Goal: Task Accomplishment & Management: Manage account settings

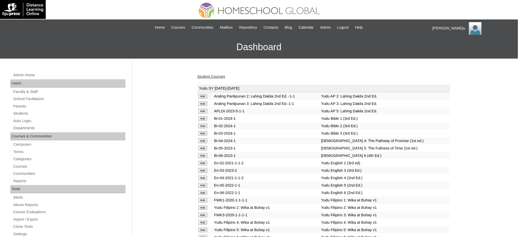
click at [211, 76] on link "Student Courses" at bounding box center [211, 76] width 28 height 4
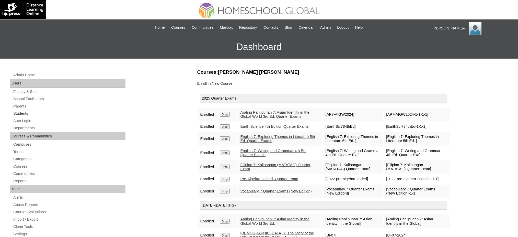
click at [23, 114] on link "Students" at bounding box center [69, 113] width 113 height 6
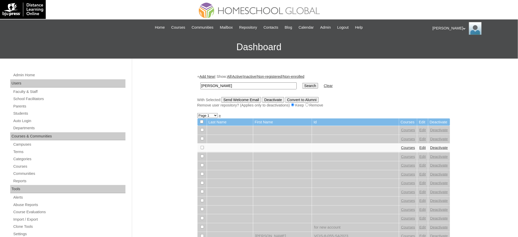
type input "[PERSON_NAME]"
click at [302, 85] on input "Search" at bounding box center [310, 86] width 16 height 6
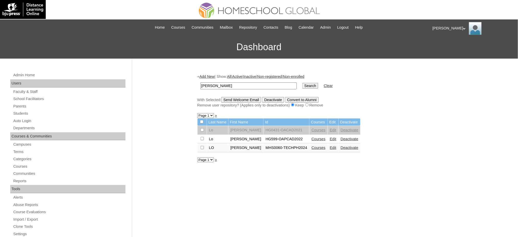
click at [311, 145] on link "Courses" at bounding box center [318, 147] width 14 height 4
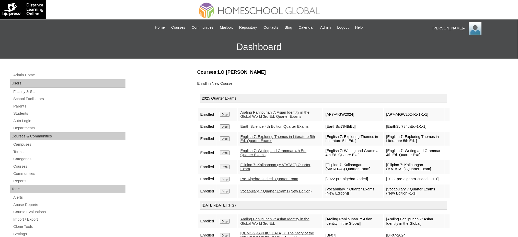
click at [220, 82] on link "Enroll in New Course" at bounding box center [214, 83] width 35 height 4
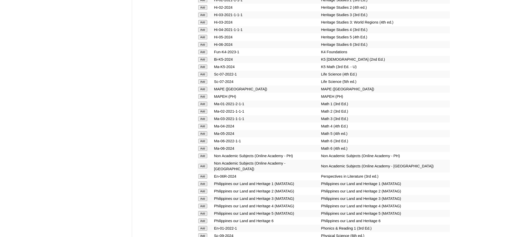
scroll to position [1780, 0]
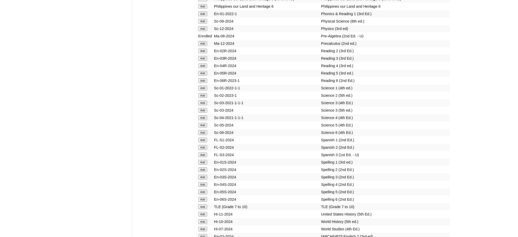
scroll to position [2018, 0]
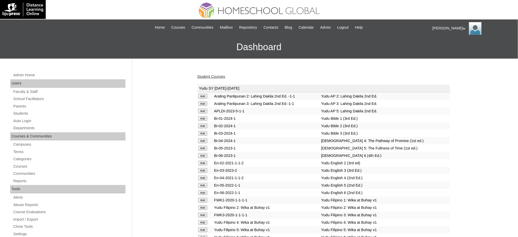
click at [212, 74] on link "Student Courses" at bounding box center [211, 76] width 28 height 4
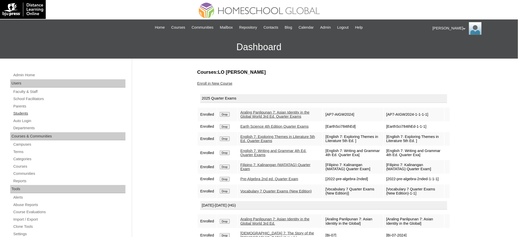
click at [25, 114] on link "Students" at bounding box center [69, 113] width 113 height 6
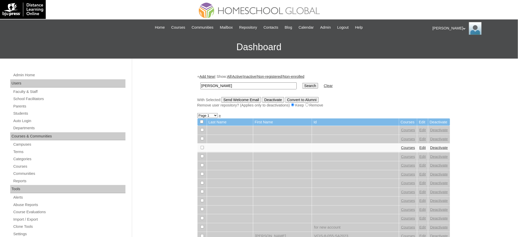
type input "[PERSON_NAME]"
click at [302, 87] on input "Search" at bounding box center [310, 86] width 16 height 6
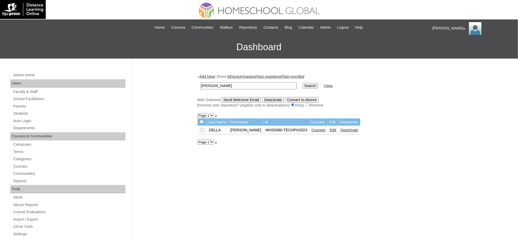
click at [311, 128] on link "Courses" at bounding box center [318, 130] width 14 height 4
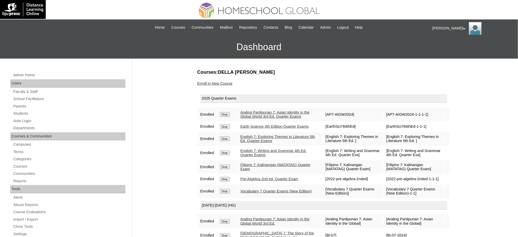
click at [216, 83] on link "Enroll in New Course" at bounding box center [214, 83] width 35 height 4
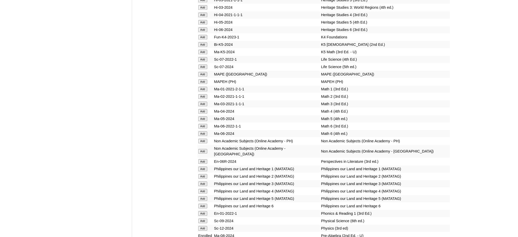
scroll to position [1810, 0]
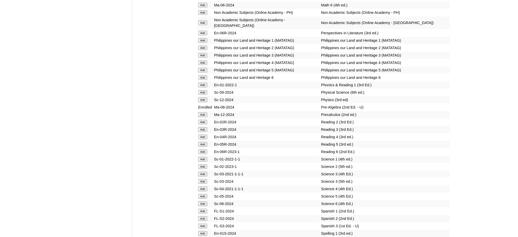
scroll to position [1981, 0]
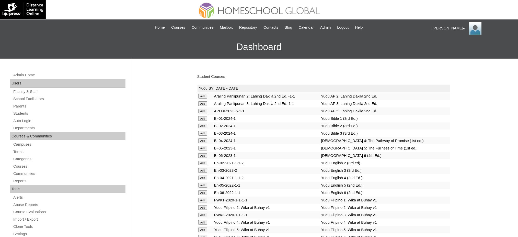
click at [204, 75] on link "Student Courses" at bounding box center [211, 76] width 28 height 4
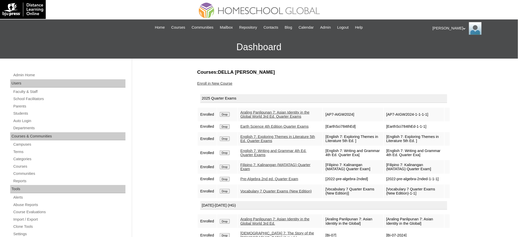
click at [23, 112] on link "Students" at bounding box center [69, 113] width 113 height 6
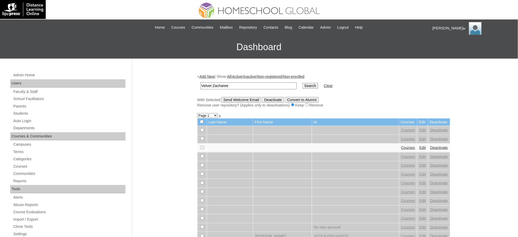
type input "Velvet Zacharee"
click at [302, 83] on input "Search" at bounding box center [310, 86] width 16 height 6
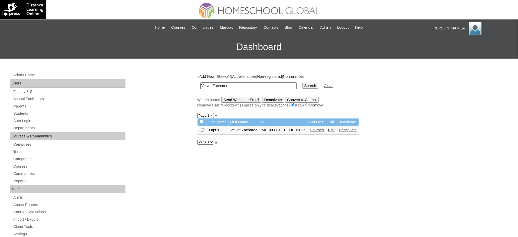
click at [318, 128] on link "Courses" at bounding box center [317, 130] width 14 height 4
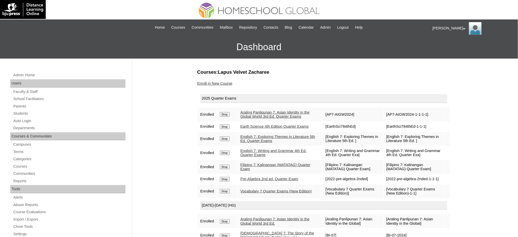
click at [225, 82] on link "Enroll in New Course" at bounding box center [214, 83] width 35 height 4
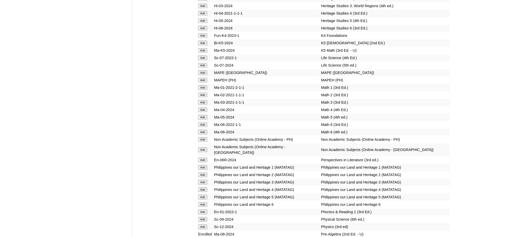
scroll to position [1805, 0]
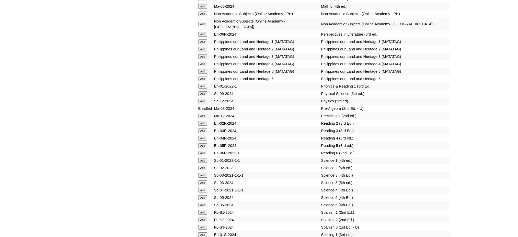
scroll to position [1976, 0]
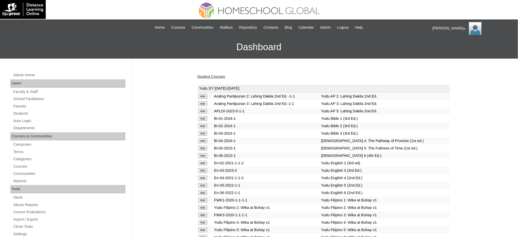
click at [212, 75] on link "Student Courses" at bounding box center [211, 76] width 28 height 4
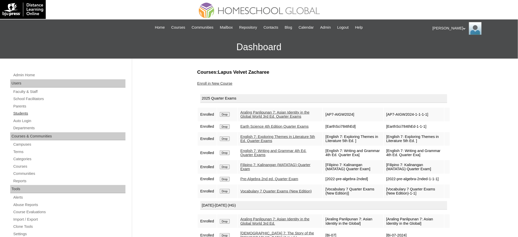
click at [22, 112] on link "Students" at bounding box center [69, 113] width 113 height 6
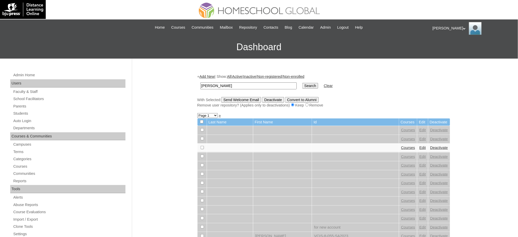
type input "[PERSON_NAME]"
click at [302, 87] on input "Search" at bounding box center [310, 86] width 16 height 6
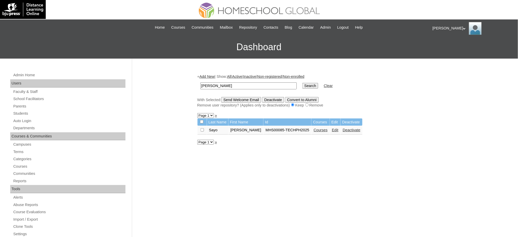
click at [318, 128] on link "Courses" at bounding box center [320, 130] width 14 height 4
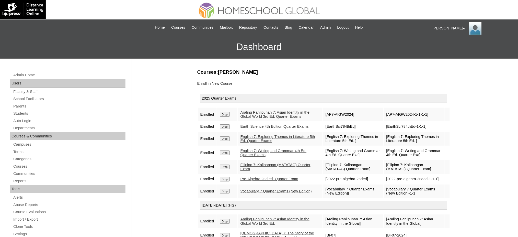
click at [220, 81] on link "Enroll in New Course" at bounding box center [214, 83] width 35 height 4
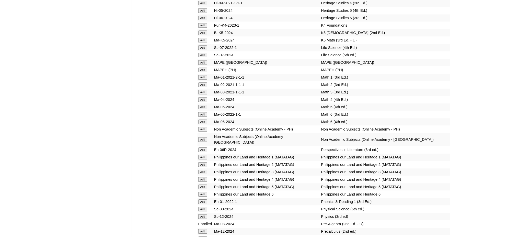
scroll to position [1805, 0]
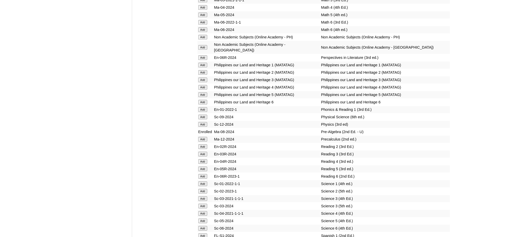
scroll to position [1976, 0]
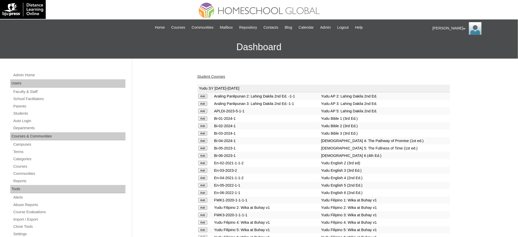
click at [201, 75] on link "Student Courses" at bounding box center [211, 76] width 28 height 4
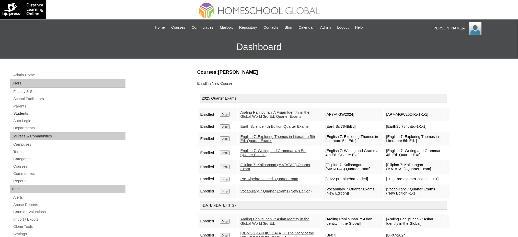
click at [26, 113] on link "Students" at bounding box center [69, 113] width 113 height 6
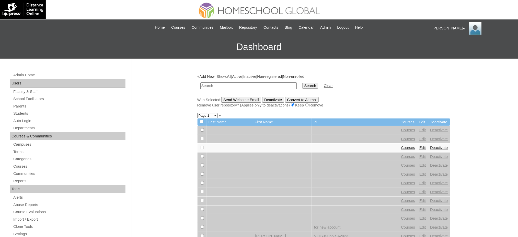
click at [264, 86] on input "text" at bounding box center [248, 85] width 96 height 7
type input "[PERSON_NAME]"
click at [302, 86] on input "Search" at bounding box center [310, 86] width 16 height 6
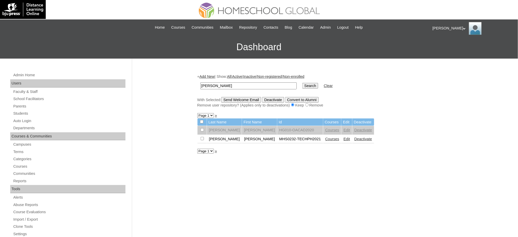
click at [325, 137] on link "Courses" at bounding box center [332, 139] width 14 height 4
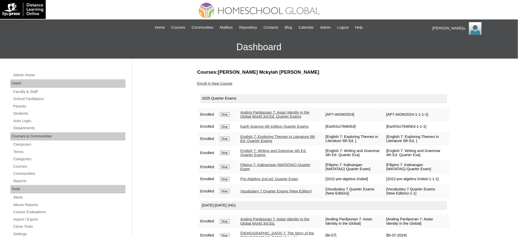
click at [199, 85] on link "Enroll in New Course" at bounding box center [214, 83] width 35 height 4
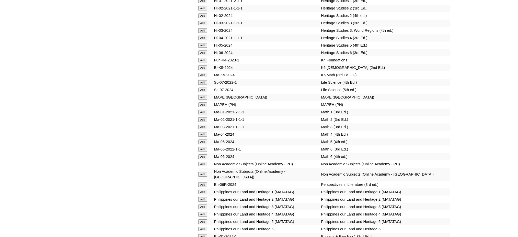
scroll to position [1771, 0]
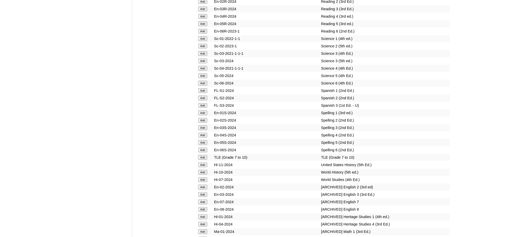
scroll to position [2044, 0]
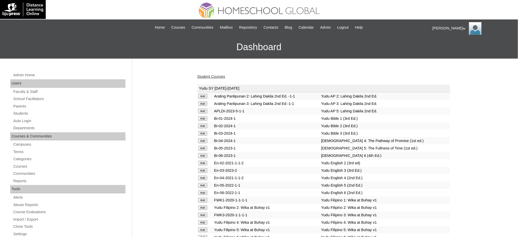
click at [213, 76] on link "Student Courses" at bounding box center [211, 76] width 28 height 4
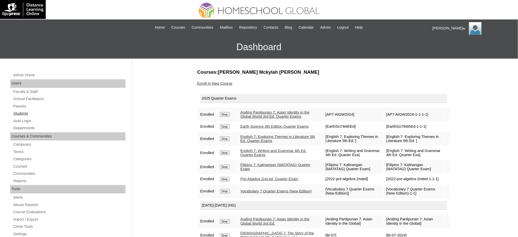
click at [21, 113] on link "Students" at bounding box center [69, 113] width 113 height 6
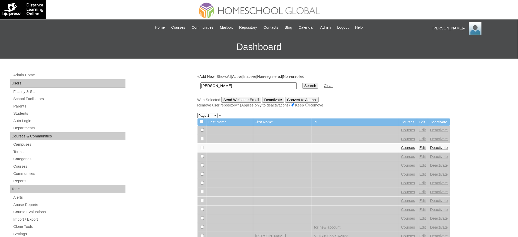
type input "[PERSON_NAME]"
click at [302, 84] on input "Search" at bounding box center [310, 86] width 16 height 6
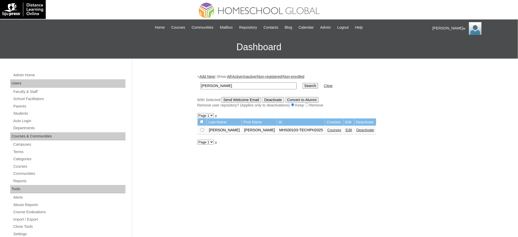
click at [327, 128] on link "Courses" at bounding box center [334, 130] width 14 height 4
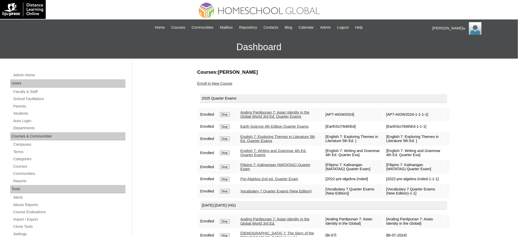
click at [227, 83] on link "Enroll in New Course" at bounding box center [214, 83] width 35 height 4
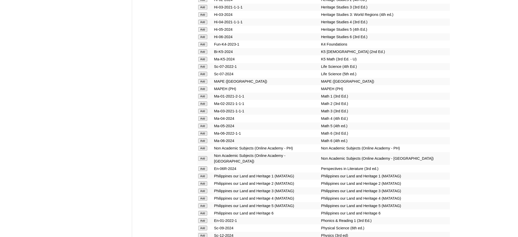
scroll to position [1805, 0]
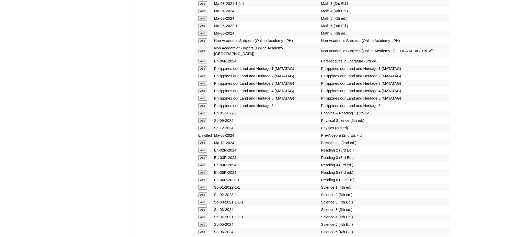
scroll to position [1942, 0]
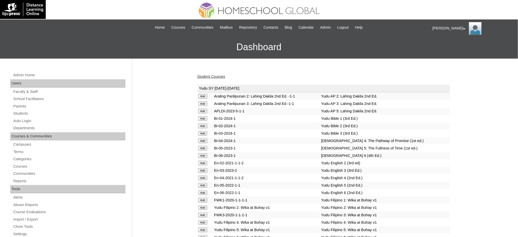
click at [197, 76] on link "Student Courses" at bounding box center [211, 76] width 28 height 4
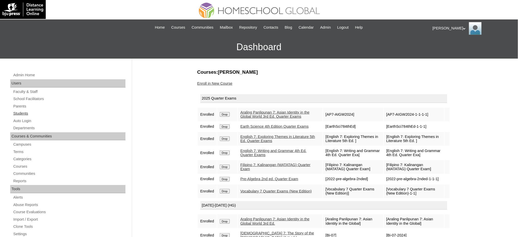
click at [13, 114] on link "Students" at bounding box center [69, 113] width 113 height 6
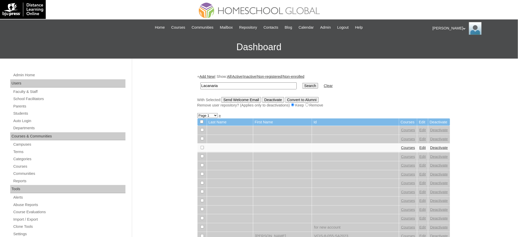
type input "Lacanaria"
click at [302, 85] on input "Search" at bounding box center [310, 86] width 16 height 6
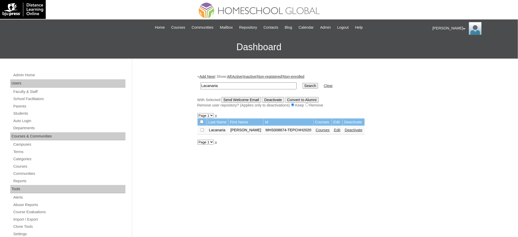
click at [316, 129] on link "Courses" at bounding box center [323, 130] width 14 height 4
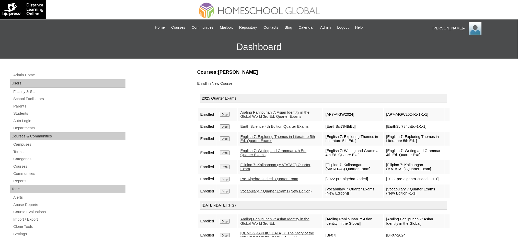
click at [223, 82] on link "Enroll in New Course" at bounding box center [214, 83] width 35 height 4
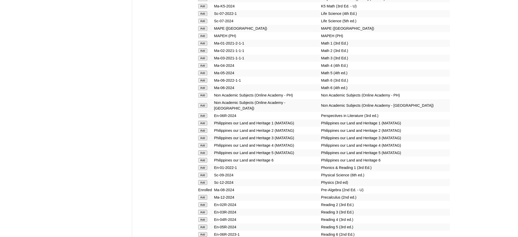
scroll to position [1805, 0]
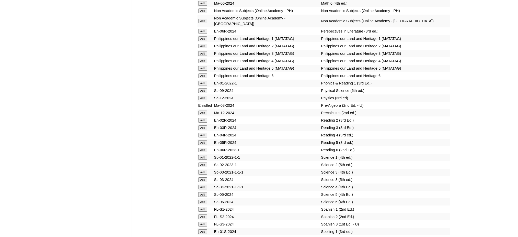
scroll to position [1976, 0]
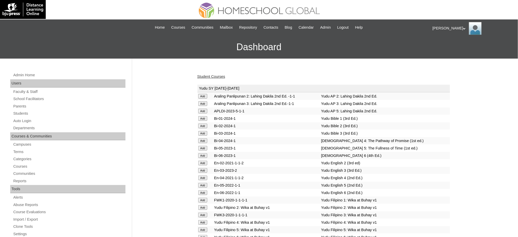
click at [213, 76] on link "Student Courses" at bounding box center [211, 76] width 28 height 4
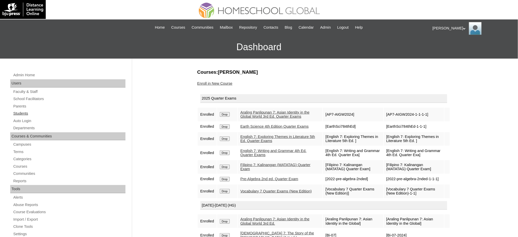
click at [25, 112] on link "Students" at bounding box center [69, 113] width 113 height 6
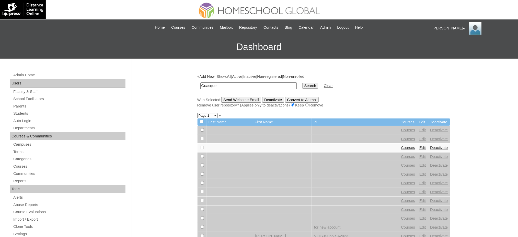
type input "Guasque"
click at [302, 84] on input "Search" at bounding box center [310, 86] width 16 height 6
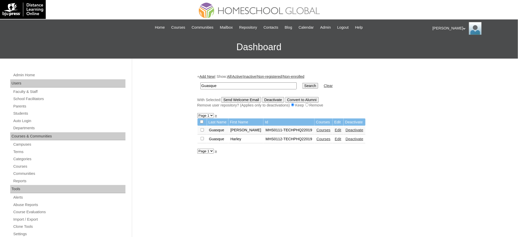
click at [317, 137] on link "Courses" at bounding box center [324, 139] width 14 height 4
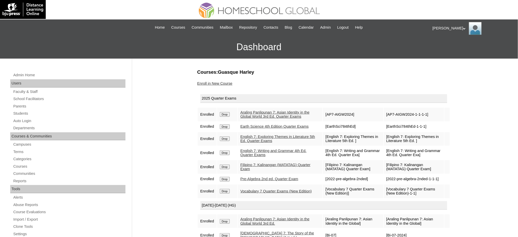
click at [221, 84] on link "Enroll in New Course" at bounding box center [214, 83] width 35 height 4
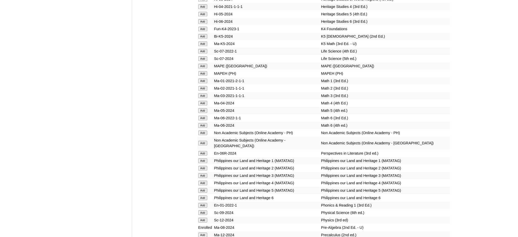
scroll to position [1805, 0]
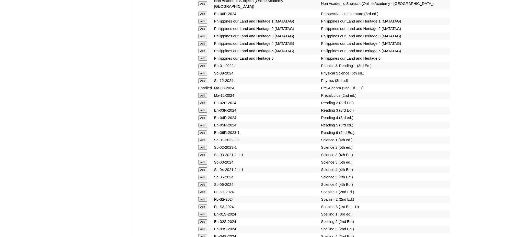
scroll to position [1942, 0]
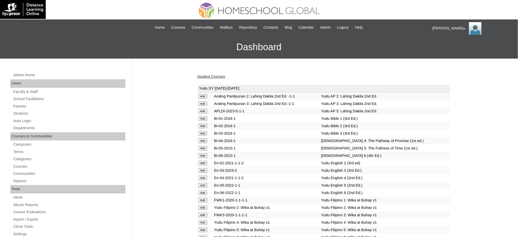
click at [216, 75] on link "Student Courses" at bounding box center [211, 76] width 28 height 4
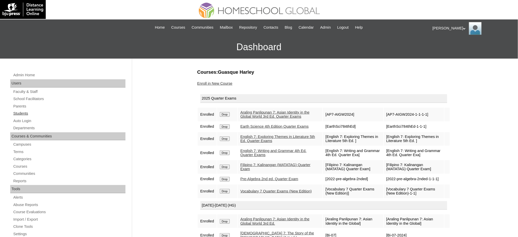
click at [23, 111] on link "Students" at bounding box center [69, 113] width 113 height 6
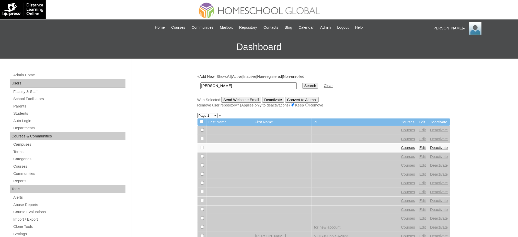
type input "Kaiyin Gabriel"
click at [302, 84] on input "Search" at bounding box center [310, 86] width 16 height 6
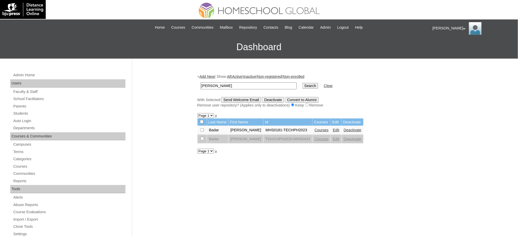
click at [315, 128] on link "Courses" at bounding box center [322, 130] width 14 height 4
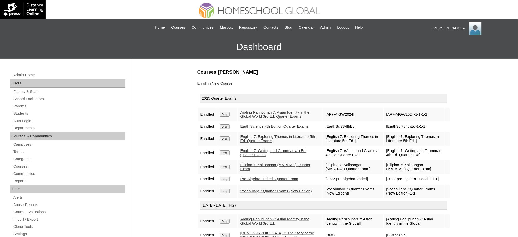
click at [224, 84] on link "Enroll in New Course" at bounding box center [214, 83] width 35 height 4
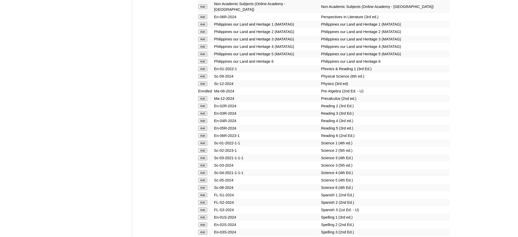
scroll to position [1938, 0]
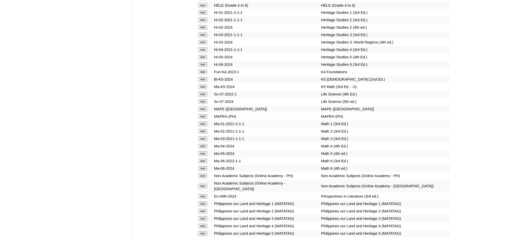
scroll to position [1734, 0]
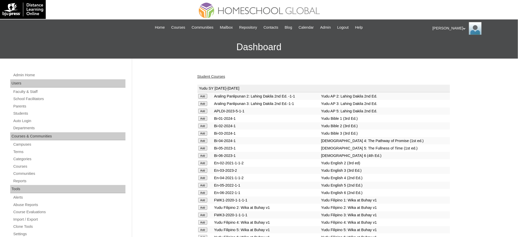
click at [219, 76] on link "Student Courses" at bounding box center [211, 76] width 28 height 4
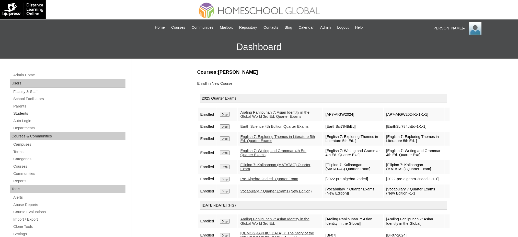
click at [23, 114] on link "Students" at bounding box center [69, 113] width 113 height 6
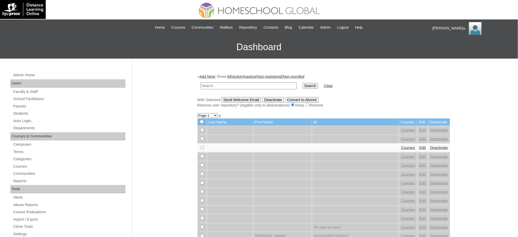
paste input "Ysabella Faith"
type input "Ysabella Faith"
click at [302, 86] on input "Search" at bounding box center [310, 86] width 16 height 6
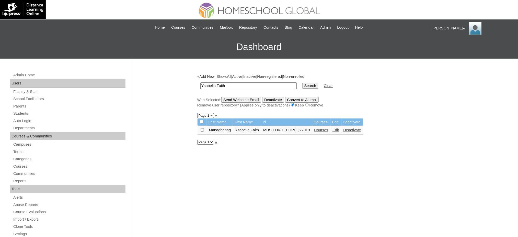
click at [325, 129] on link "Courses" at bounding box center [321, 130] width 14 height 4
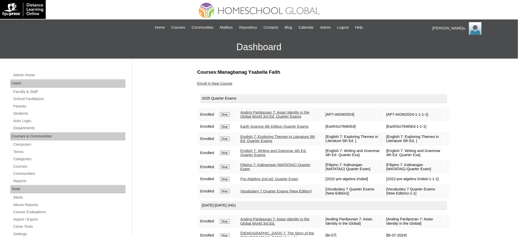
click at [204, 82] on link "Enroll in New Course" at bounding box center [214, 83] width 35 height 4
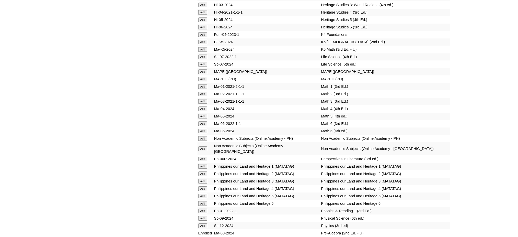
scroll to position [1805, 0]
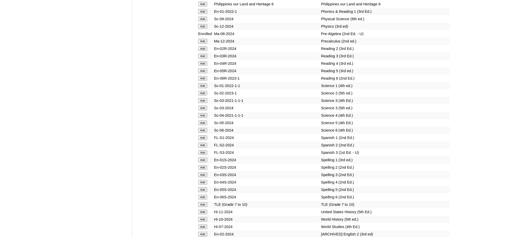
scroll to position [2010, 0]
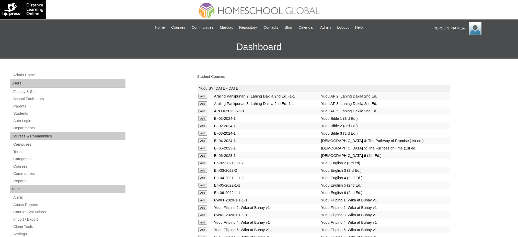
click at [210, 75] on link "Student Courses" at bounding box center [211, 76] width 28 height 4
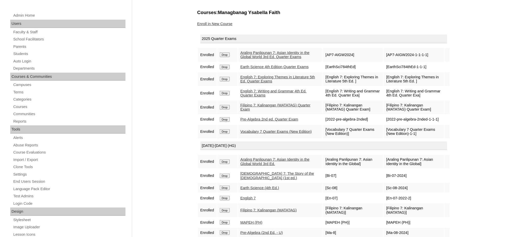
scroll to position [34, 0]
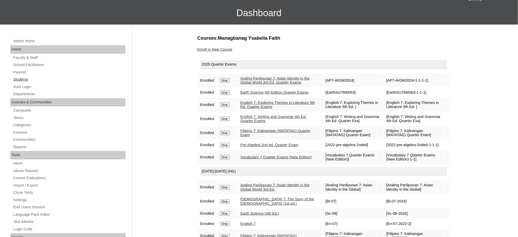
drag, startPoint x: 19, startPoint y: 80, endPoint x: 24, endPoint y: 77, distance: 5.3
click at [19, 80] on link "Students" at bounding box center [69, 79] width 113 height 6
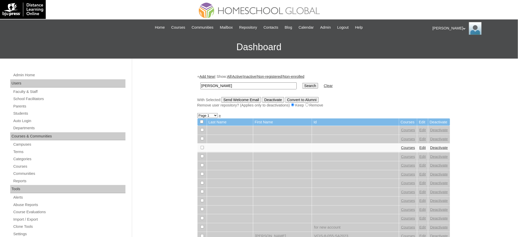
type input "[PERSON_NAME]"
click at [302, 85] on input "Search" at bounding box center [310, 86] width 16 height 6
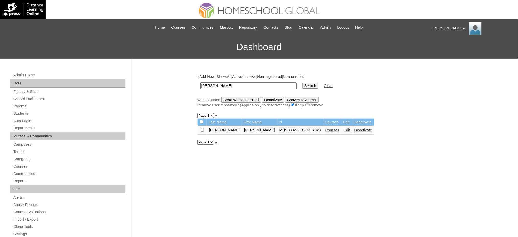
click at [325, 128] on link "Courses" at bounding box center [332, 130] width 14 height 4
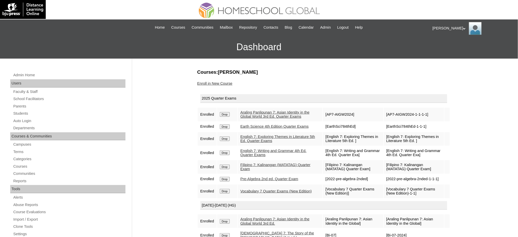
click at [214, 84] on link "Enroll in New Course" at bounding box center [214, 83] width 35 height 4
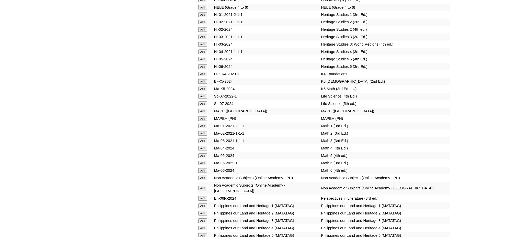
scroll to position [1771, 0]
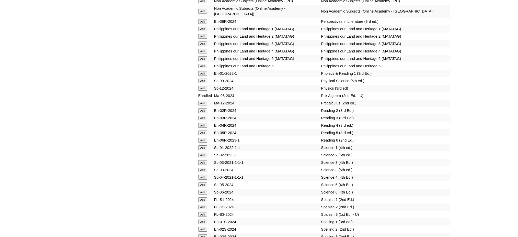
scroll to position [1942, 0]
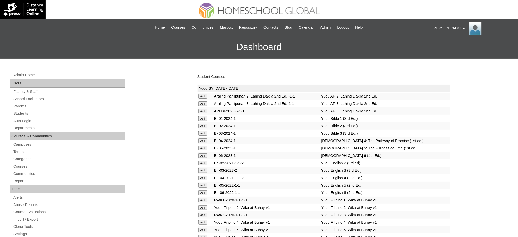
click at [199, 76] on link "Student Courses" at bounding box center [211, 76] width 28 height 4
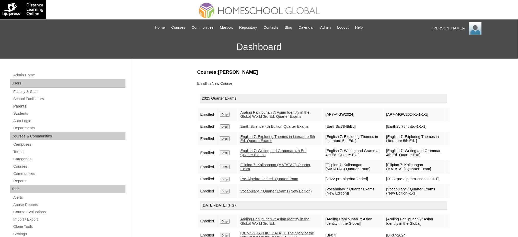
click at [17, 107] on link "Parents" at bounding box center [69, 106] width 113 height 6
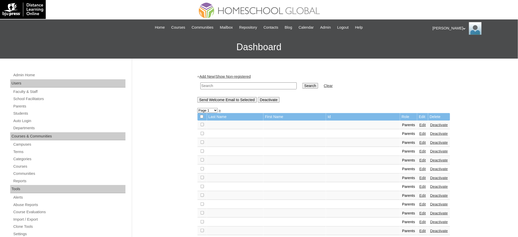
click at [226, 86] on input "text" at bounding box center [248, 85] width 96 height 7
paste input "MHP012588-TECHPH2020"
type input "MHP012588-TECHPH2020"
click at [302, 83] on input "Search" at bounding box center [310, 86] width 16 height 6
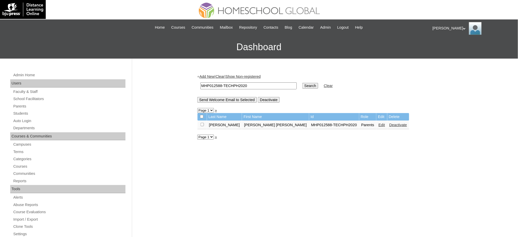
click at [378, 124] on link "Edit" at bounding box center [381, 125] width 6 height 4
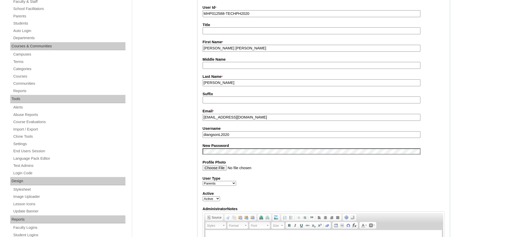
scroll to position [102, 0]
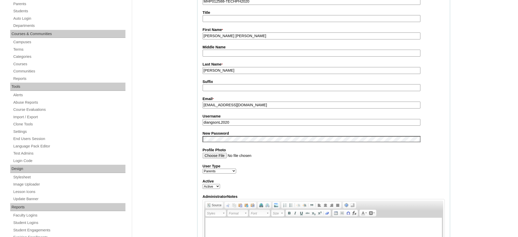
click at [243, 119] on input "diangsonL2020" at bounding box center [312, 122] width 218 height 7
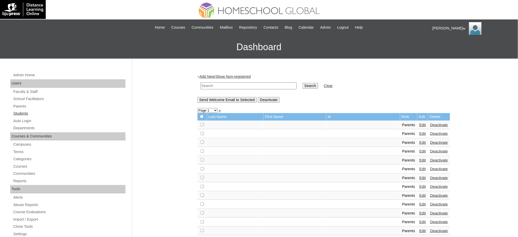
click at [21, 114] on link "Students" at bounding box center [69, 113] width 113 height 6
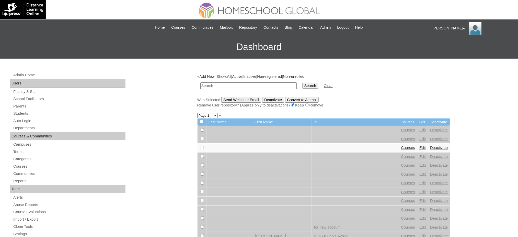
paste input "MHS009628-TECHPH2020"
type input "MHS009628-TECHPH2020"
click at [302, 84] on input "Search" at bounding box center [310, 86] width 16 height 6
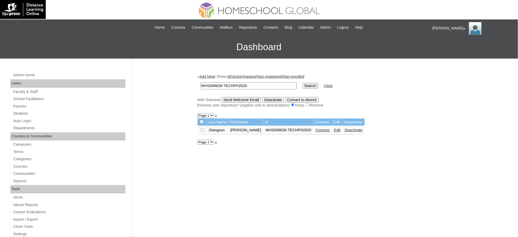
click at [335, 129] on link "Edit" at bounding box center [337, 130] width 6 height 4
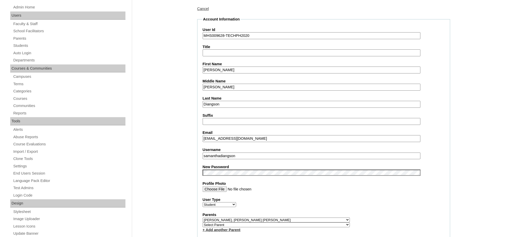
scroll to position [68, 0]
click at [241, 154] on input "samanthadiangson" at bounding box center [312, 155] width 218 height 7
click at [227, 68] on input "Samantha Leyna" at bounding box center [312, 69] width 218 height 7
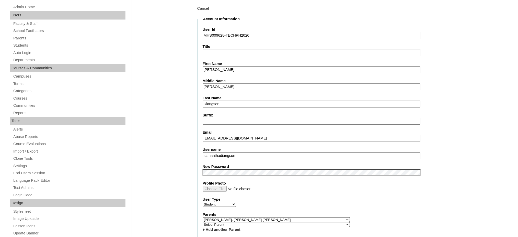
click at [228, 68] on input "Samantha Leyna" at bounding box center [312, 69] width 218 height 7
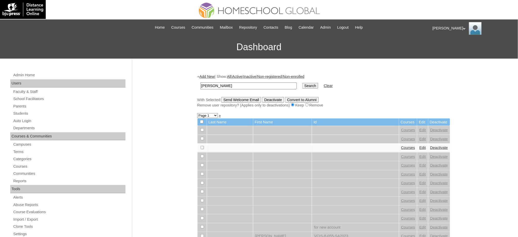
type input "[PERSON_NAME]"
click at [302, 85] on input "Search" at bounding box center [310, 86] width 16 height 6
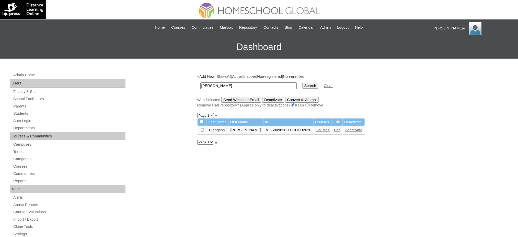
click at [319, 129] on link "Courses" at bounding box center [323, 130] width 14 height 4
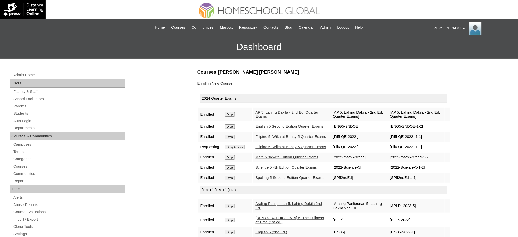
click at [230, 113] on input "Drop" at bounding box center [230, 114] width 10 height 5
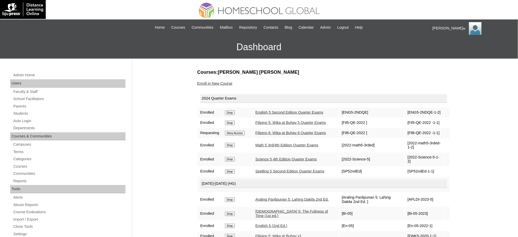
click at [232, 114] on input "Drop" at bounding box center [230, 112] width 10 height 5
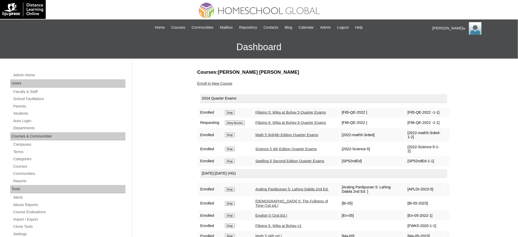
click at [234, 114] on input "Drop" at bounding box center [230, 112] width 10 height 5
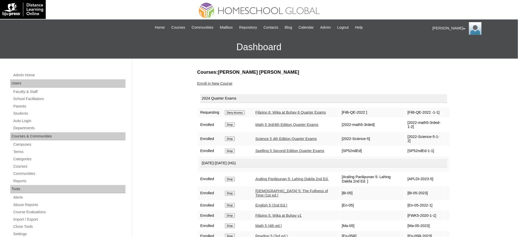
click at [236, 114] on input "Deny Access" at bounding box center [235, 112] width 20 height 5
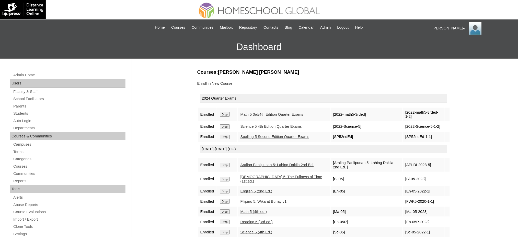
click at [227, 114] on input "Drop" at bounding box center [225, 114] width 10 height 5
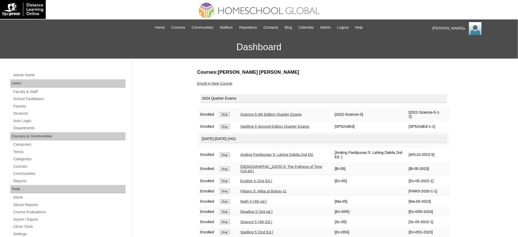
click at [227, 114] on input "Drop" at bounding box center [225, 114] width 10 height 5
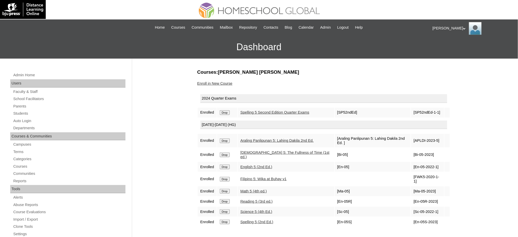
click at [226, 113] on input "Drop" at bounding box center [225, 112] width 10 height 5
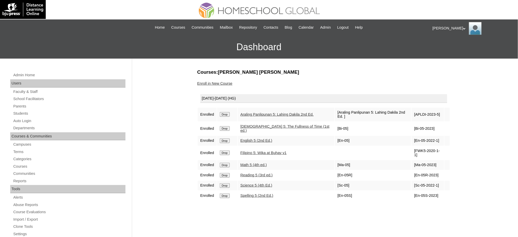
click at [229, 112] on input "Drop" at bounding box center [225, 114] width 10 height 5
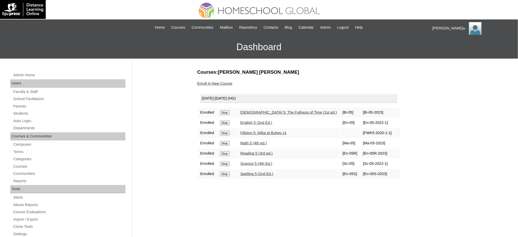
click at [228, 113] on input "Drop" at bounding box center [225, 112] width 10 height 5
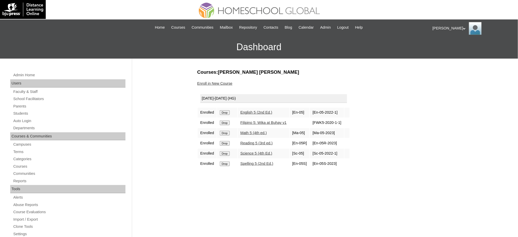
click at [226, 112] on input "Drop" at bounding box center [225, 112] width 10 height 5
click at [226, 114] on td "Drop" at bounding box center [227, 113] width 20 height 10
click at [226, 113] on input "Drop" at bounding box center [225, 112] width 10 height 5
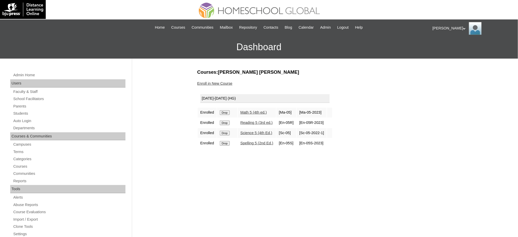
drag, startPoint x: 0, startPoint y: 0, endPoint x: 228, endPoint y: 110, distance: 253.1
click at [228, 110] on input "Drop" at bounding box center [225, 112] width 10 height 5
click at [226, 111] on input "Drop" at bounding box center [225, 112] width 10 height 5
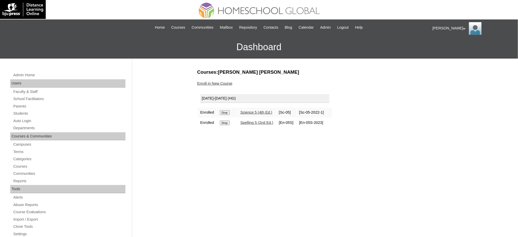
click at [227, 112] on input "Drop" at bounding box center [225, 112] width 10 height 5
click at [227, 110] on input "Drop" at bounding box center [225, 112] width 10 height 5
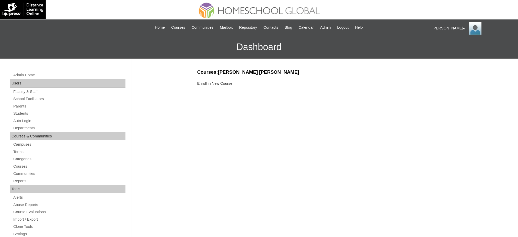
click at [211, 83] on link "Enroll in New Course" at bounding box center [214, 83] width 35 height 4
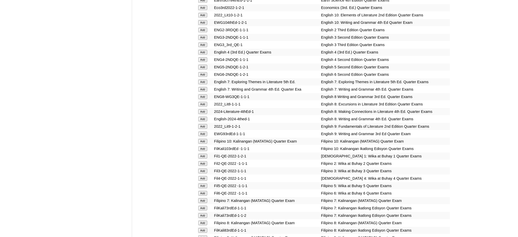
scroll to position [545, 0]
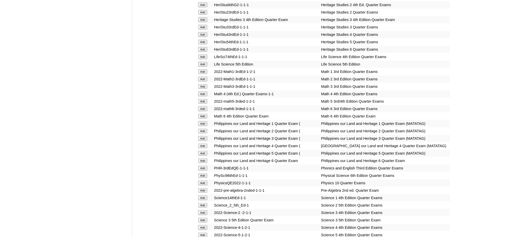
scroll to position [818, 0]
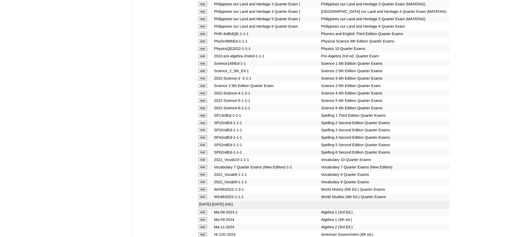
scroll to position [988, 0]
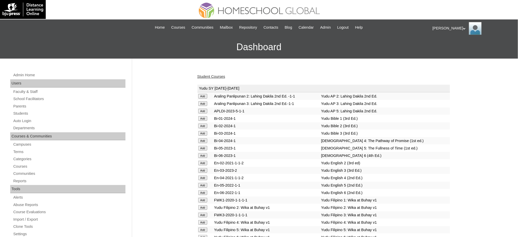
click at [218, 75] on link "Student Courses" at bounding box center [211, 76] width 28 height 4
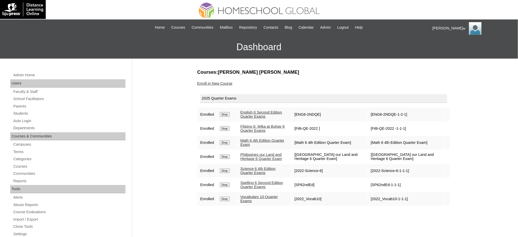
click at [224, 192] on td "Drop" at bounding box center [227, 199] width 20 height 14
click at [226, 117] on input "Drop" at bounding box center [225, 114] width 10 height 5
click at [230, 81] on link "Enroll in New Course" at bounding box center [214, 83] width 35 height 4
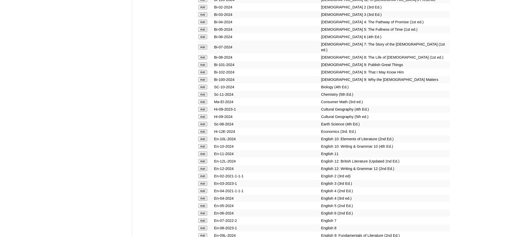
scroll to position [1329, 0]
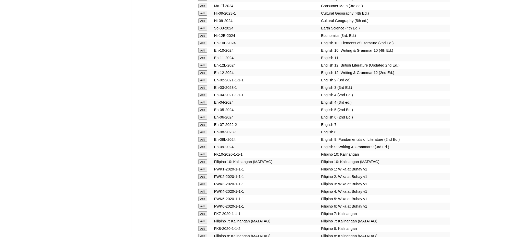
scroll to position [1499, 0]
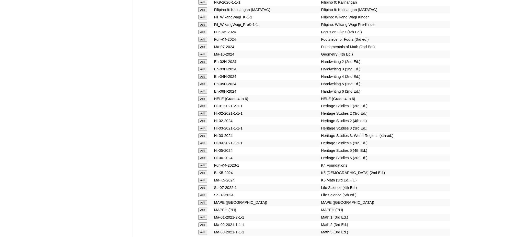
scroll to position [1669, 0]
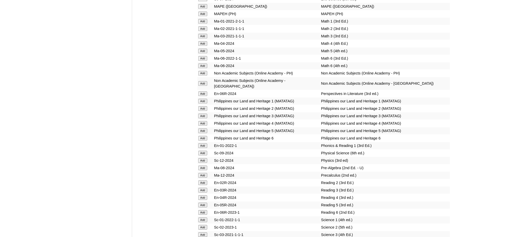
scroll to position [1874, 0]
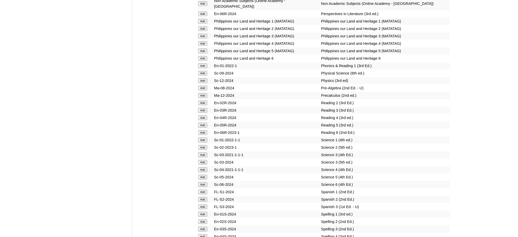
scroll to position [1942, 0]
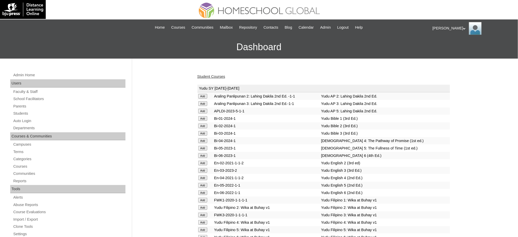
click at [211, 76] on link "Student Courses" at bounding box center [211, 76] width 28 height 4
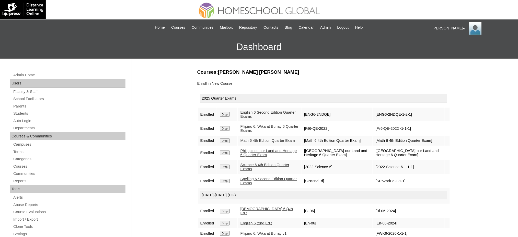
click at [223, 82] on link "Enroll in New Course" at bounding box center [214, 83] width 35 height 4
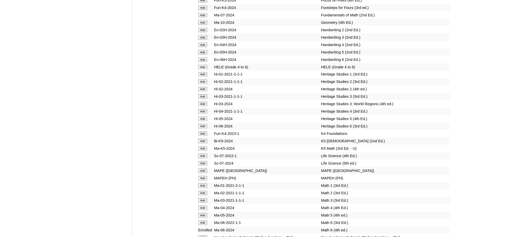
scroll to position [1703, 0]
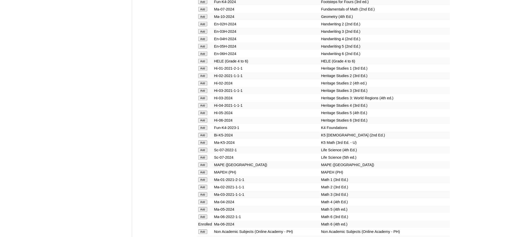
click at [202, 169] on td "Add" at bounding box center [205, 172] width 16 height 7
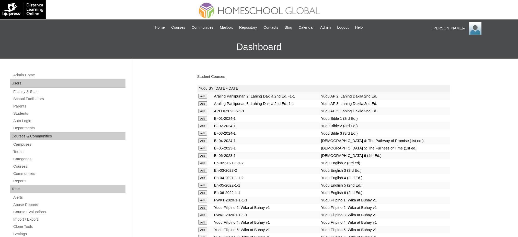
click at [199, 76] on link "Student Courses" at bounding box center [211, 76] width 28 height 4
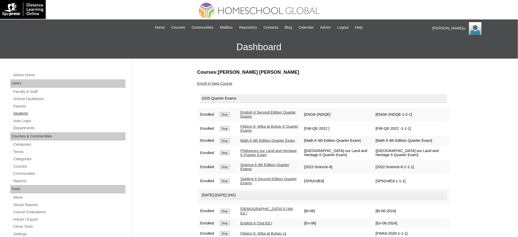
click at [19, 115] on link "Students" at bounding box center [69, 113] width 113 height 6
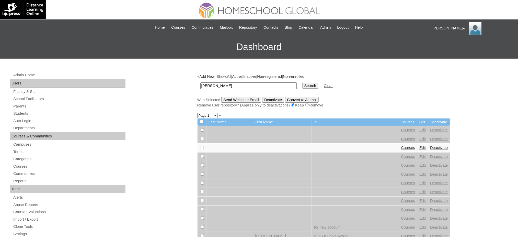
type input "[PERSON_NAME]"
click at [302, 83] on input "Search" at bounding box center [310, 86] width 16 height 6
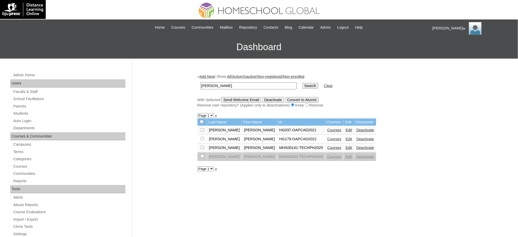
click at [327, 145] on link "Courses" at bounding box center [334, 147] width 14 height 4
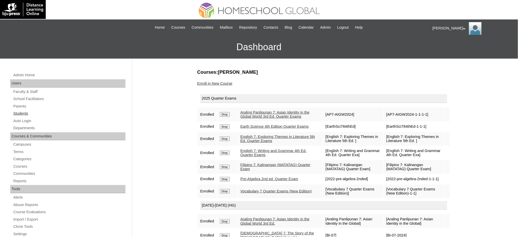
click at [25, 113] on link "Students" at bounding box center [69, 113] width 113 height 6
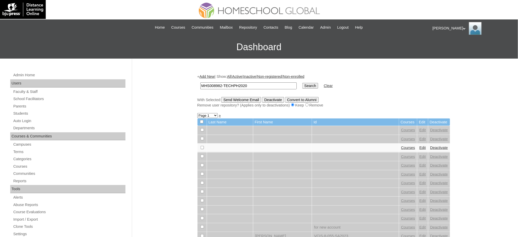
type input "MHS008982-TECHPH2020"
click at [302, 84] on input "Search" at bounding box center [310, 86] width 16 height 6
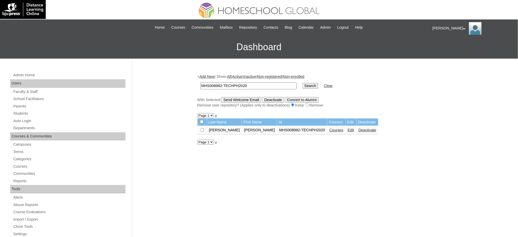
click at [348, 128] on link "Edit" at bounding box center [351, 130] width 6 height 4
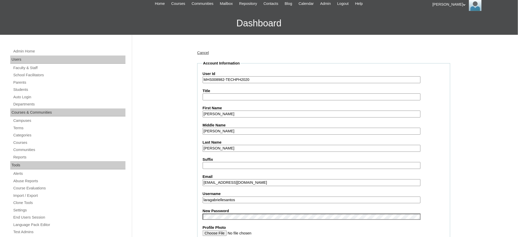
scroll to position [34, 0]
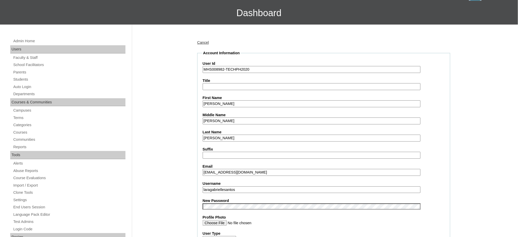
click at [229, 186] on input "laragabriellesantos" at bounding box center [312, 189] width 218 height 7
click at [233, 103] on input "Lara Gabrielle" at bounding box center [312, 103] width 218 height 7
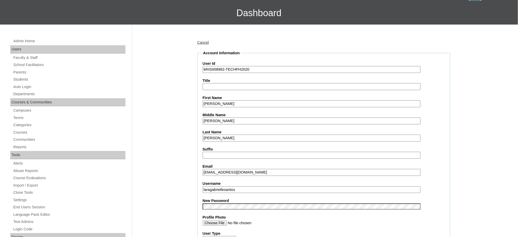
click at [233, 103] on input "Lara Gabrielle" at bounding box center [312, 103] width 218 height 7
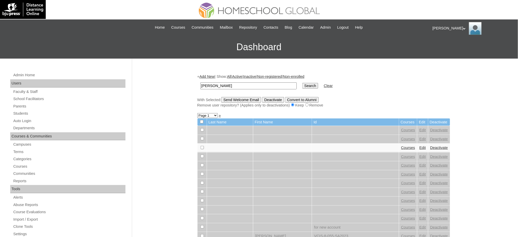
type input "[PERSON_NAME]"
click at [302, 83] on input "Search" at bounding box center [310, 86] width 16 height 6
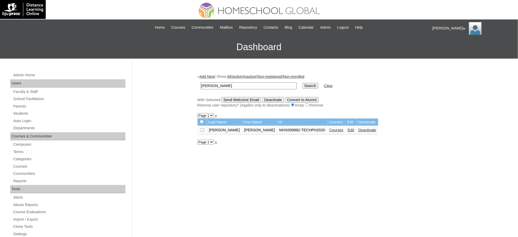
click at [329, 128] on link "Courses" at bounding box center [336, 130] width 14 height 4
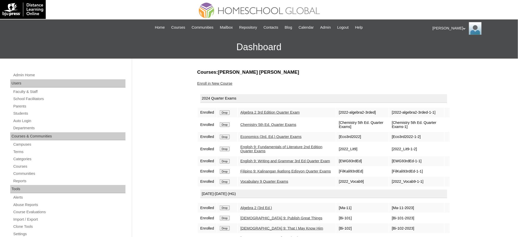
click at [220, 112] on input "Drop" at bounding box center [225, 112] width 10 height 5
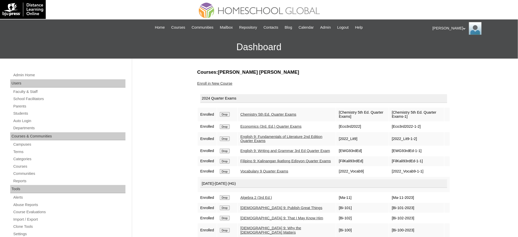
click at [226, 112] on input "Drop" at bounding box center [225, 114] width 10 height 5
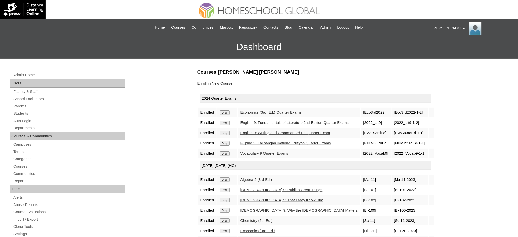
click at [226, 113] on input "Drop" at bounding box center [225, 112] width 10 height 5
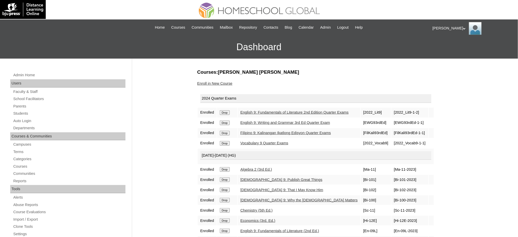
click at [228, 110] on input "Drop" at bounding box center [225, 112] width 10 height 5
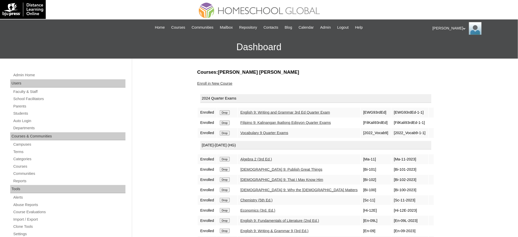
click at [228, 110] on input "Drop" at bounding box center [225, 112] width 10 height 5
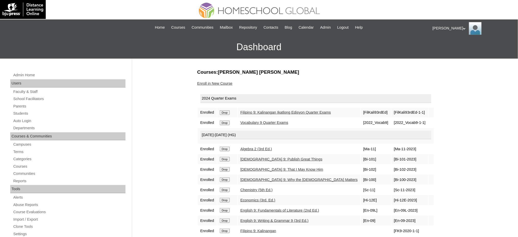
click at [227, 112] on input "Drop" at bounding box center [225, 112] width 10 height 5
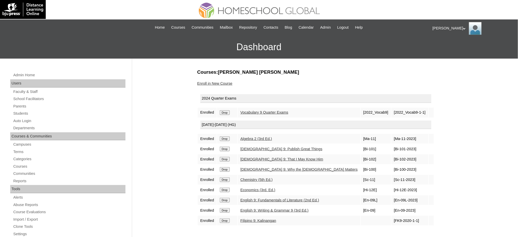
click at [224, 112] on input "Drop" at bounding box center [225, 112] width 10 height 5
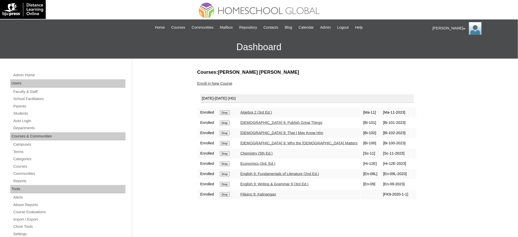
click at [223, 114] on td "Drop" at bounding box center [227, 113] width 20 height 10
click at [226, 111] on input "Drop" at bounding box center [225, 112] width 10 height 5
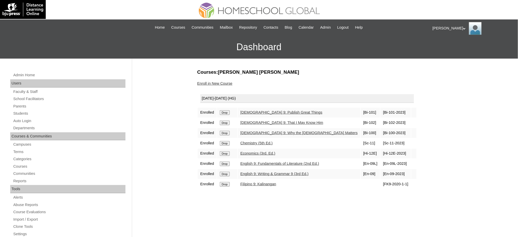
click at [229, 110] on input "Drop" at bounding box center [225, 112] width 10 height 5
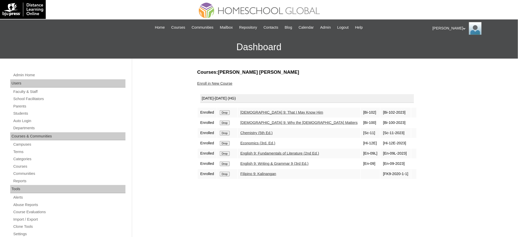
click at [229, 112] on input "Drop" at bounding box center [225, 112] width 10 height 5
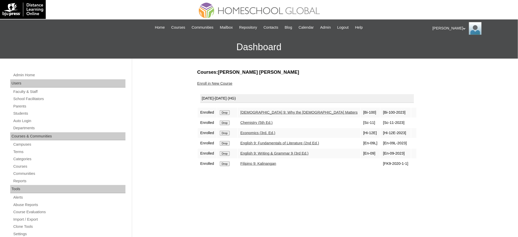
click at [226, 111] on input "Drop" at bounding box center [225, 112] width 10 height 5
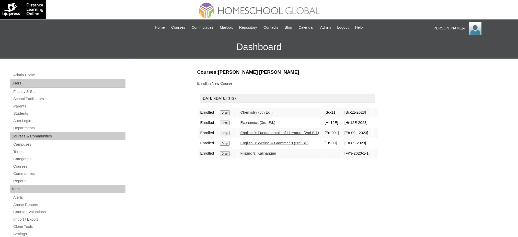
drag, startPoint x: 0, startPoint y: 0, endPoint x: 227, endPoint y: 112, distance: 253.0
click at [227, 112] on input "Drop" at bounding box center [225, 112] width 10 height 5
click at [226, 112] on input "Drop" at bounding box center [225, 112] width 10 height 5
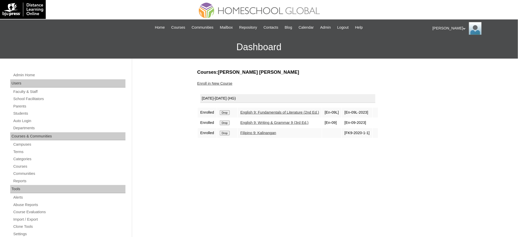
click at [227, 110] on input "Drop" at bounding box center [225, 112] width 10 height 5
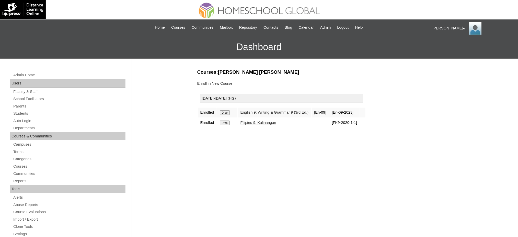
click at [224, 111] on input "Drop" at bounding box center [225, 112] width 10 height 5
click at [227, 113] on input "Drop" at bounding box center [225, 112] width 10 height 5
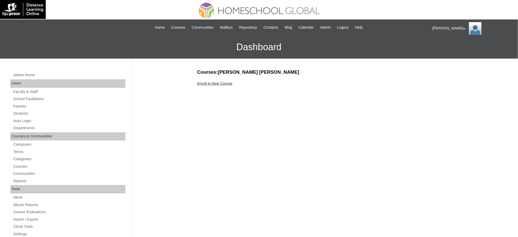
click at [204, 84] on link "Enroll in New Course" at bounding box center [214, 83] width 35 height 4
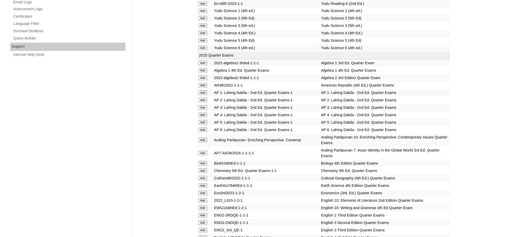
scroll to position [409, 0]
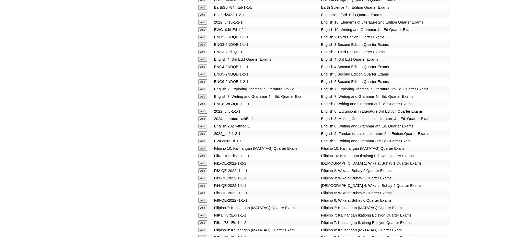
scroll to position [545, 0]
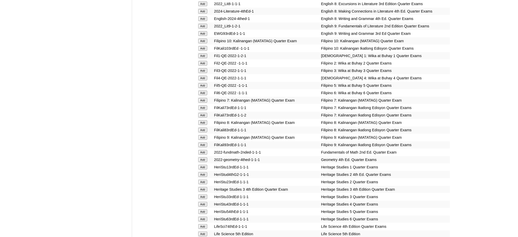
scroll to position [647, 0]
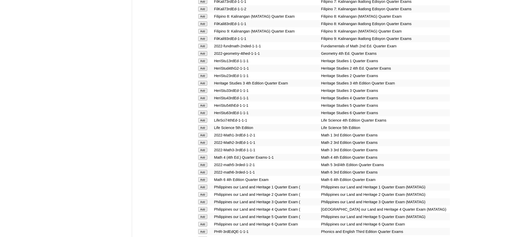
scroll to position [818, 0]
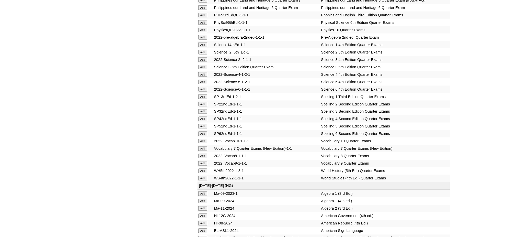
scroll to position [954, 0]
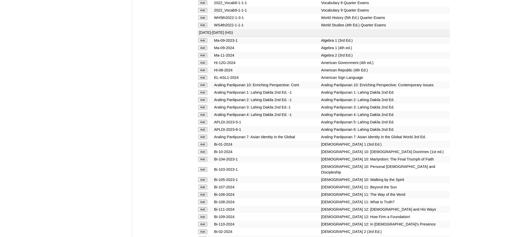
scroll to position [1124, 0]
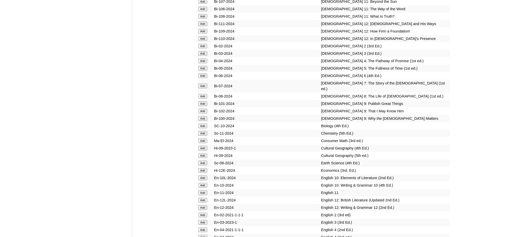
scroll to position [1294, 0]
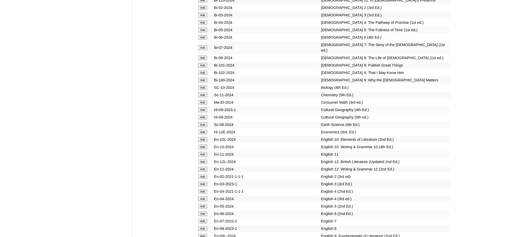
scroll to position [1363, 0]
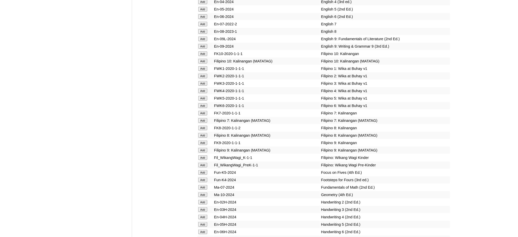
scroll to position [1533, 0]
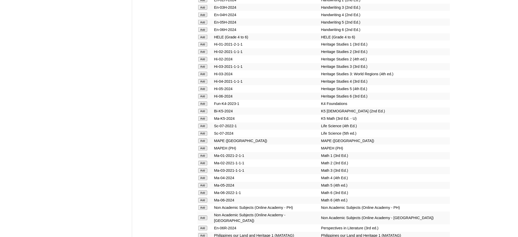
scroll to position [1737, 0]
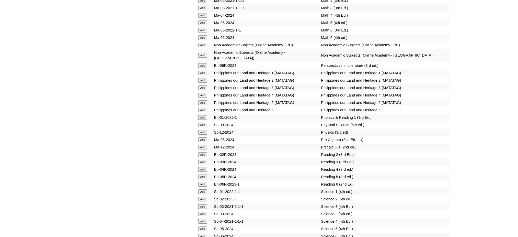
scroll to position [1907, 0]
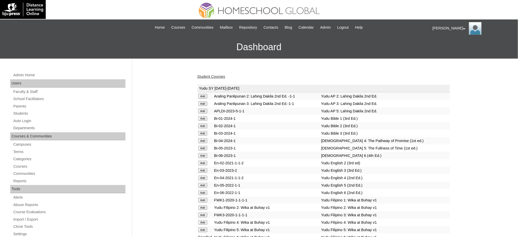
click at [214, 76] on link "Student Courses" at bounding box center [211, 76] width 28 height 4
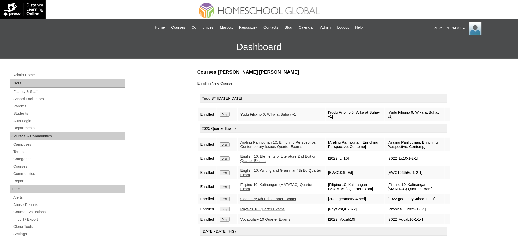
click at [224, 114] on input "Drop" at bounding box center [225, 114] width 10 height 5
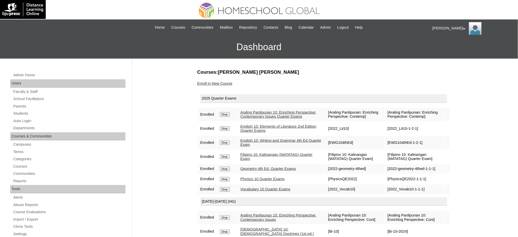
drag, startPoint x: 0, startPoint y: 0, endPoint x: 224, endPoint y: 82, distance: 238.2
click at [224, 82] on link "Enroll in New Course" at bounding box center [214, 83] width 35 height 4
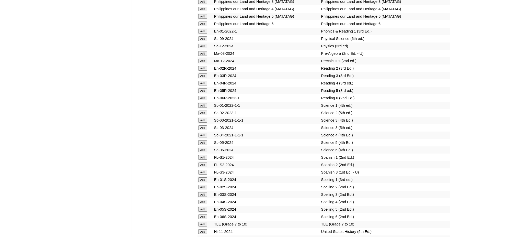
scroll to position [1942, 0]
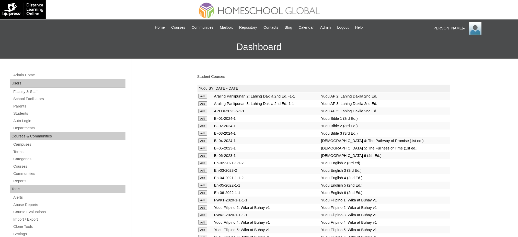
click at [209, 75] on link "Student Courses" at bounding box center [211, 76] width 28 height 4
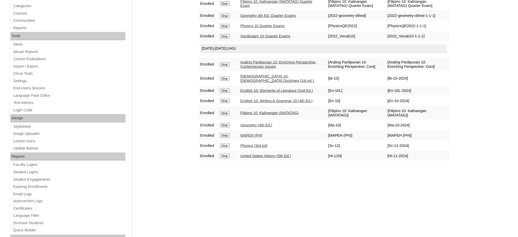
scroll to position [170, 0]
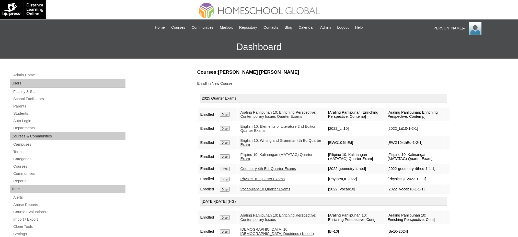
click at [208, 82] on link "Enroll in New Course" at bounding box center [214, 83] width 35 height 4
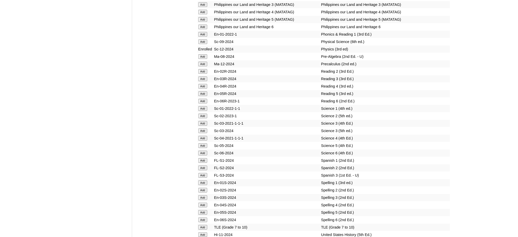
scroll to position [1976, 0]
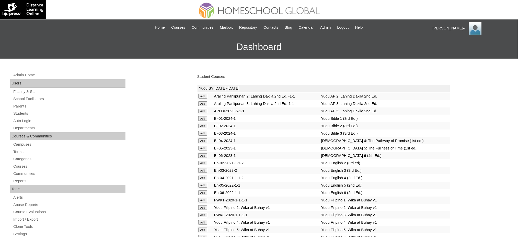
click at [218, 78] on link "Student Courses" at bounding box center [211, 76] width 28 height 4
